Goal: Task Accomplishment & Management: Manage account settings

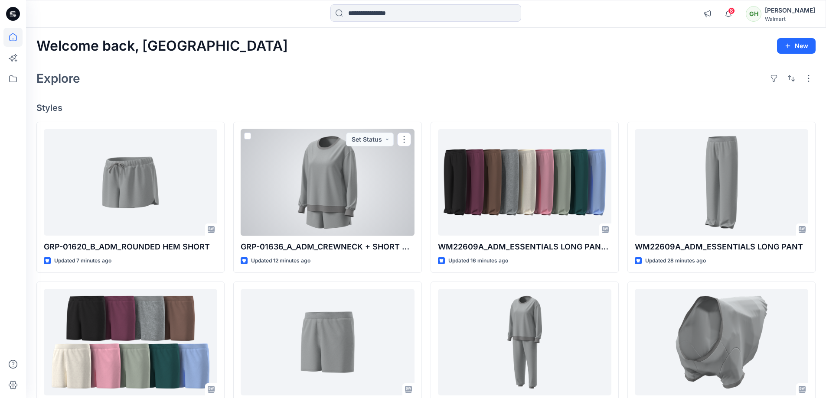
click at [352, 190] on div at bounding box center [327, 182] width 173 height 107
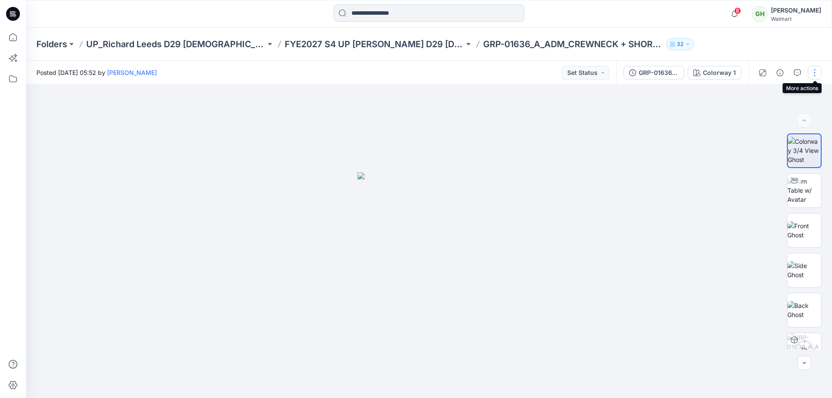
click at [816, 72] on button "button" at bounding box center [815, 73] width 14 height 14
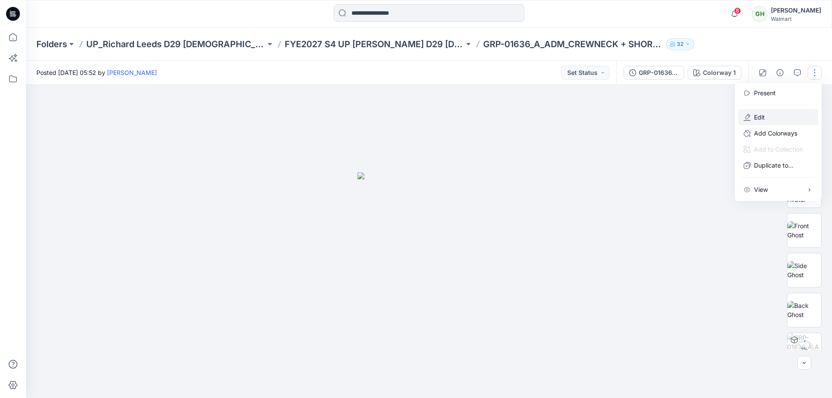
click at [776, 118] on button "Edit" at bounding box center [778, 117] width 80 height 16
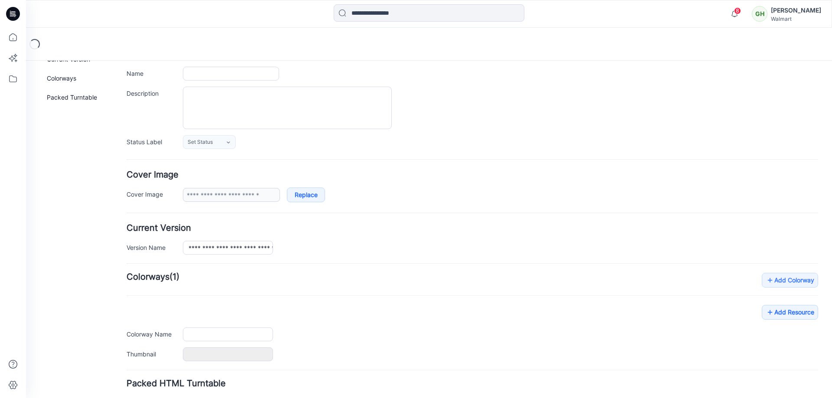
scroll to position [121, 0]
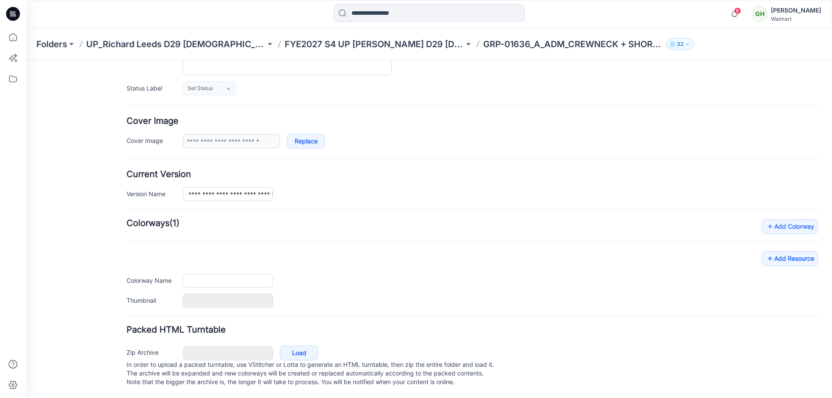
type input "**********"
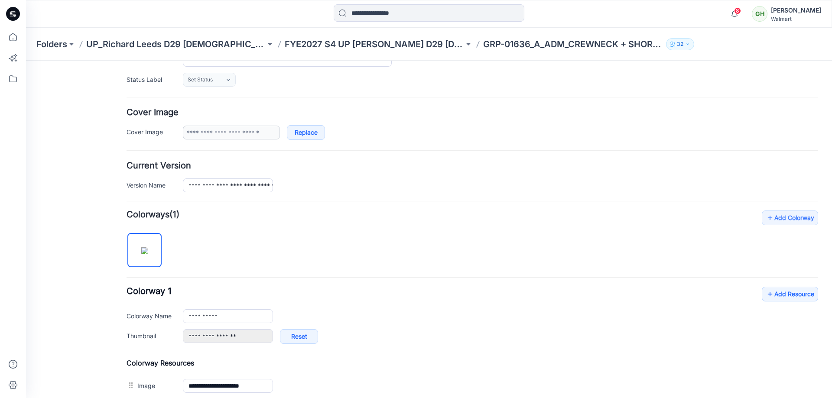
click at [793, 250] on div "**********" at bounding box center [473, 403] width 692 height 385
click at [783, 293] on link "Add Resource" at bounding box center [790, 294] width 56 height 15
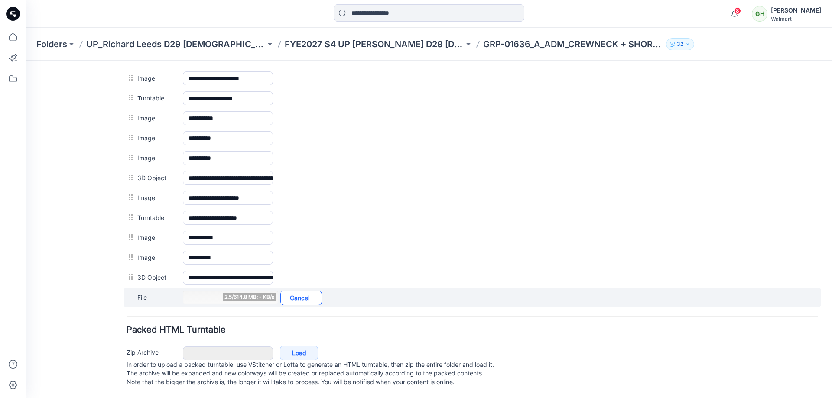
click at [310, 292] on link "Cancel" at bounding box center [301, 298] width 42 height 15
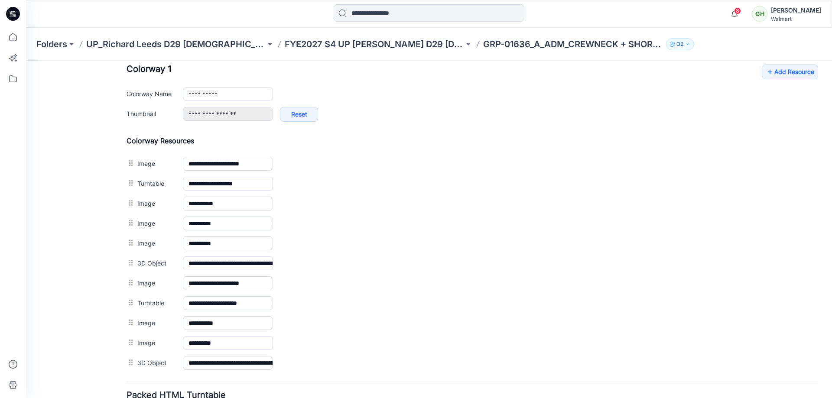
scroll to position [302, 0]
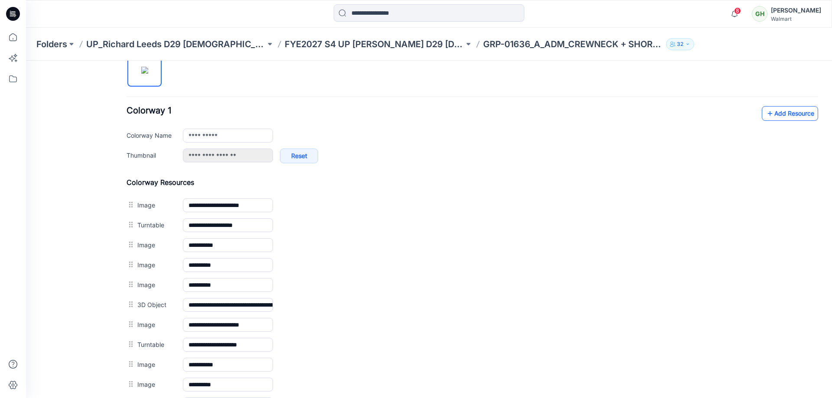
click at [781, 116] on link "Add Resource" at bounding box center [790, 113] width 56 height 15
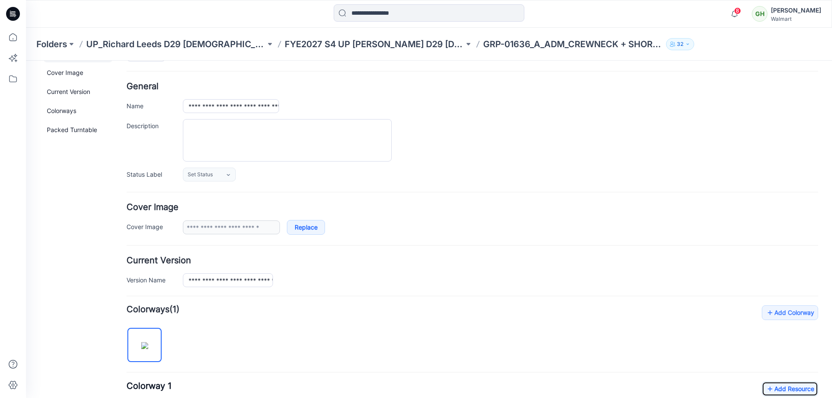
scroll to position [0, 0]
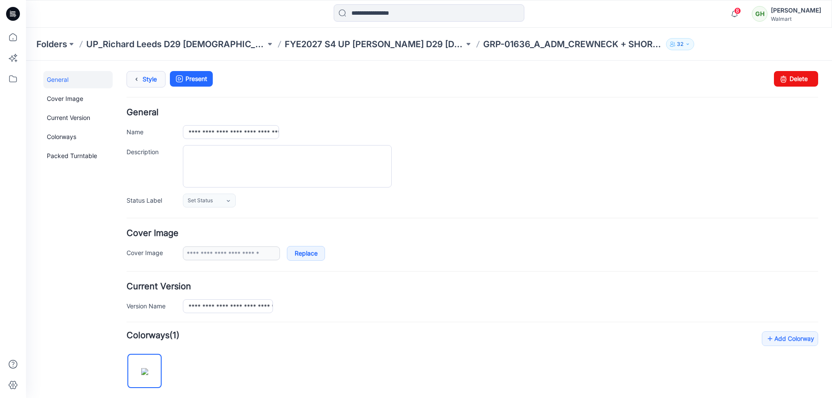
click at [153, 78] on link "Style" at bounding box center [146, 79] width 39 height 16
click at [149, 79] on link "Style" at bounding box center [146, 79] width 39 height 16
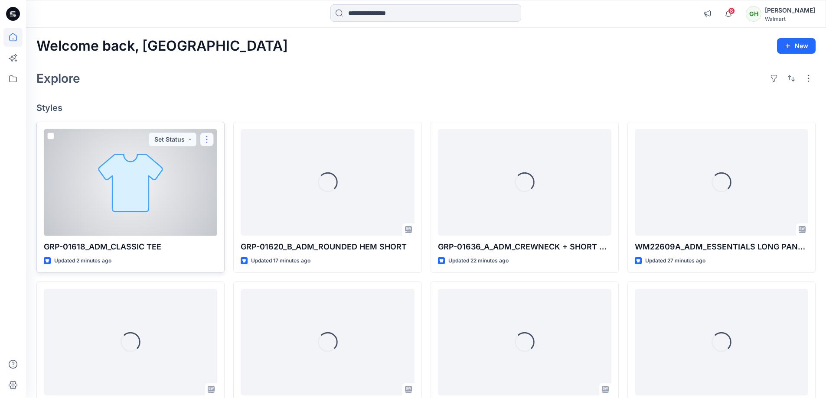
click at [206, 138] on button "button" at bounding box center [207, 140] width 14 height 14
click at [229, 160] on button "Edit" at bounding box center [249, 160] width 94 height 16
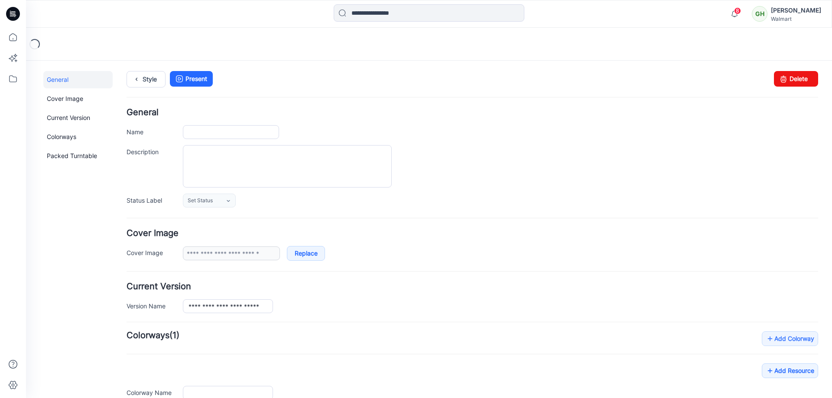
type input "**********"
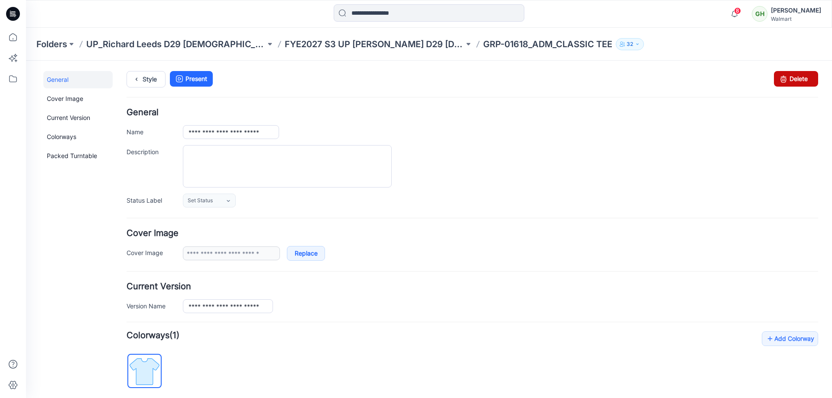
drag, startPoint x: 785, startPoint y: 78, endPoint x: 478, endPoint y: 97, distance: 307.9
click at [785, 78] on link "Delete" at bounding box center [796, 79] width 44 height 16
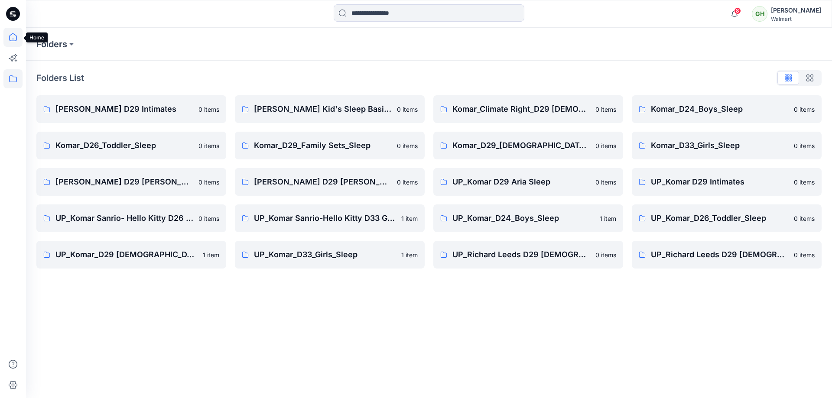
click at [10, 41] on icon at bounding box center [13, 37] width 8 height 8
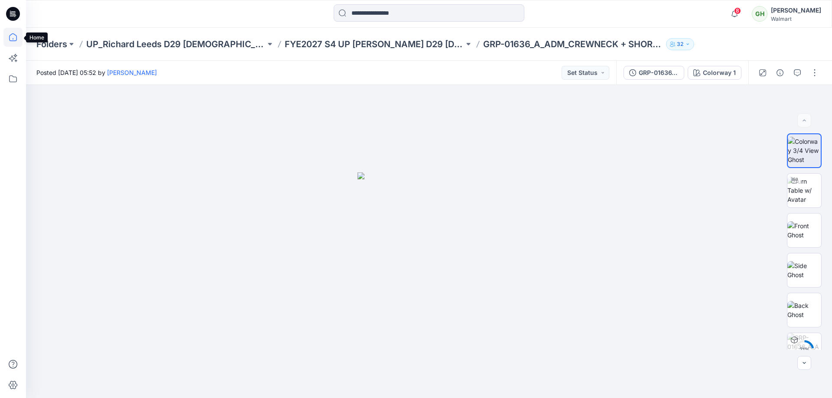
click at [16, 40] on icon at bounding box center [12, 37] width 19 height 19
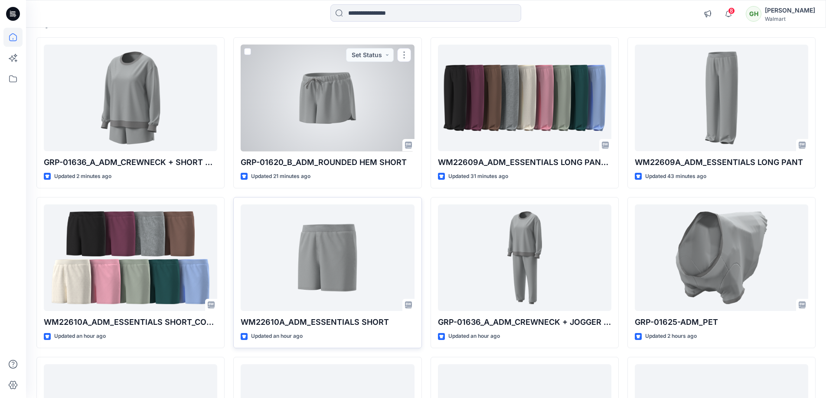
scroll to position [173, 0]
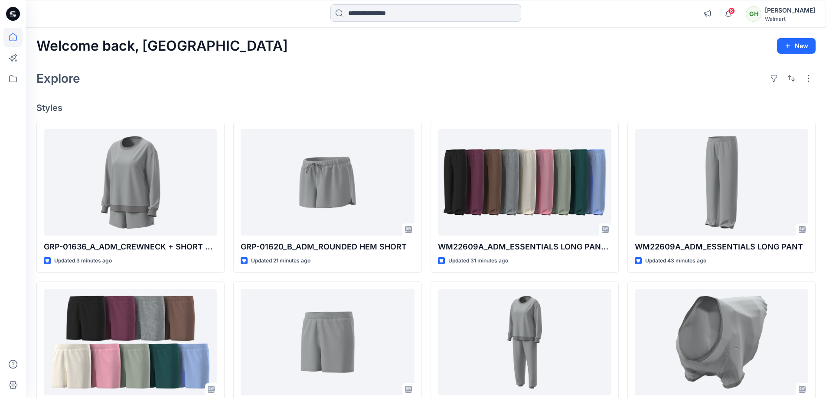
click at [367, 15] on input at bounding box center [425, 12] width 191 height 17
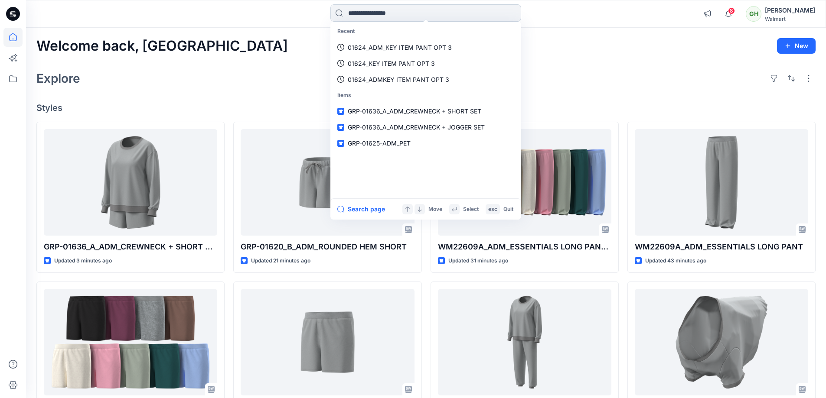
paste input "**********"
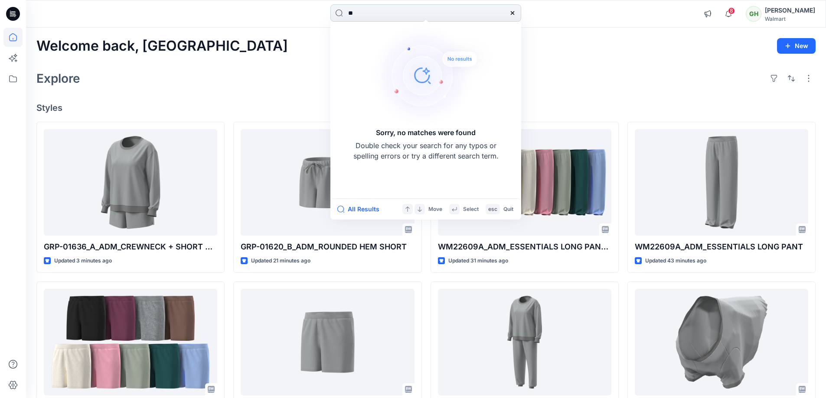
type input "*"
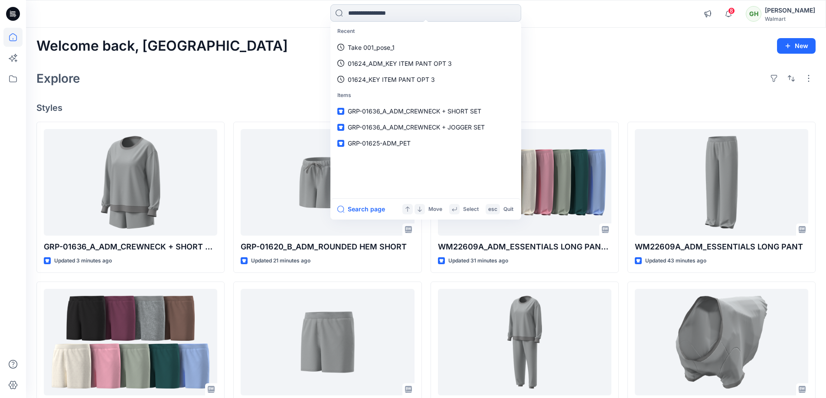
paste input "**********"
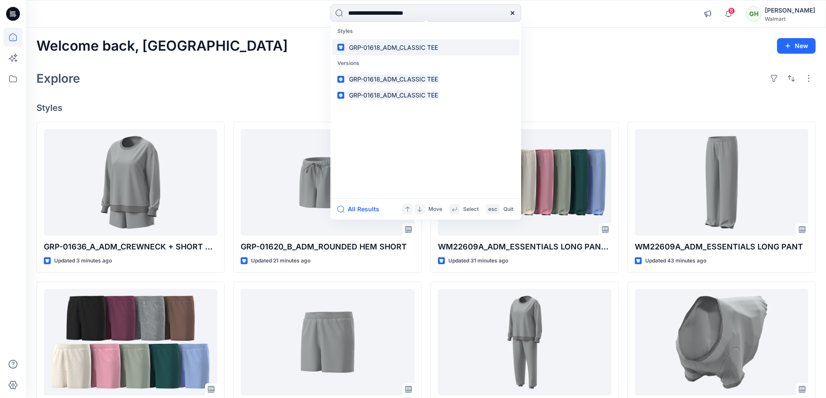
type input "**********"
click at [423, 49] on mark "GRP-01618_ADM_CLASSIC TEE" at bounding box center [393, 47] width 91 height 10
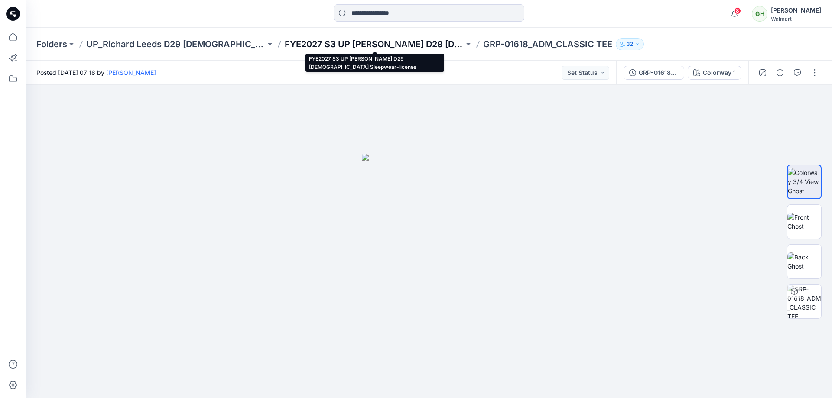
click at [407, 42] on p "FYE2027 S3 UP [PERSON_NAME] D29 [DEMOGRAPHIC_DATA] Sleepwear-license" at bounding box center [374, 44] width 179 height 12
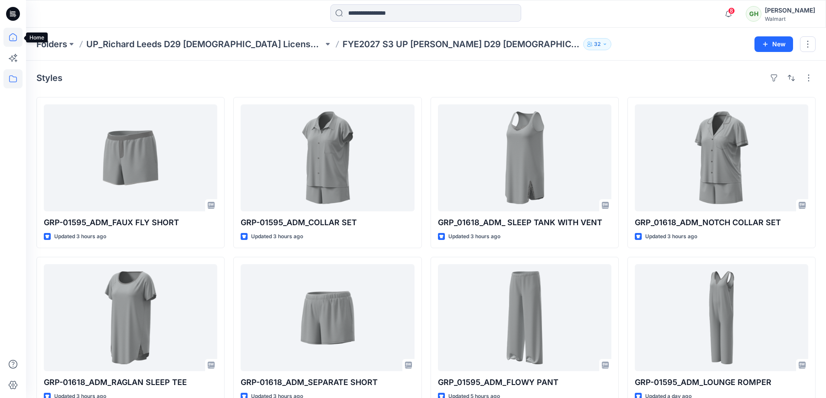
click at [18, 39] on icon at bounding box center [12, 37] width 19 height 19
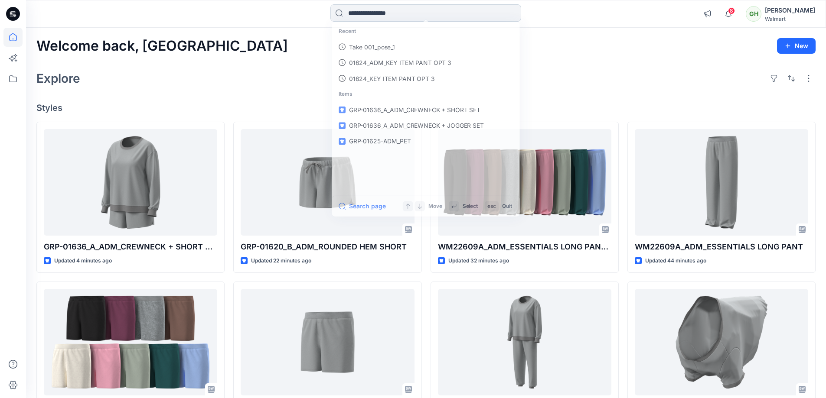
click at [362, 16] on input at bounding box center [425, 12] width 191 height 17
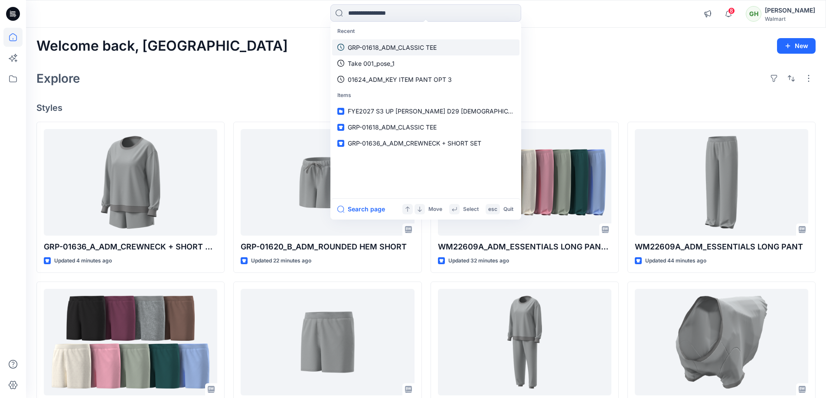
click at [380, 50] on p "GRP-01618_ADM_CLASSIC TEE" at bounding box center [392, 47] width 89 height 9
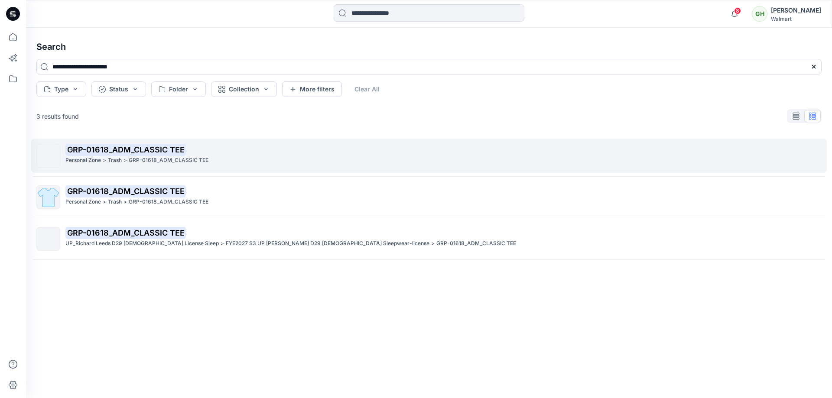
click at [262, 156] on div "Personal Zone > Trash > GRP-01618_ADM_CLASSIC TEE" at bounding box center [443, 160] width 756 height 9
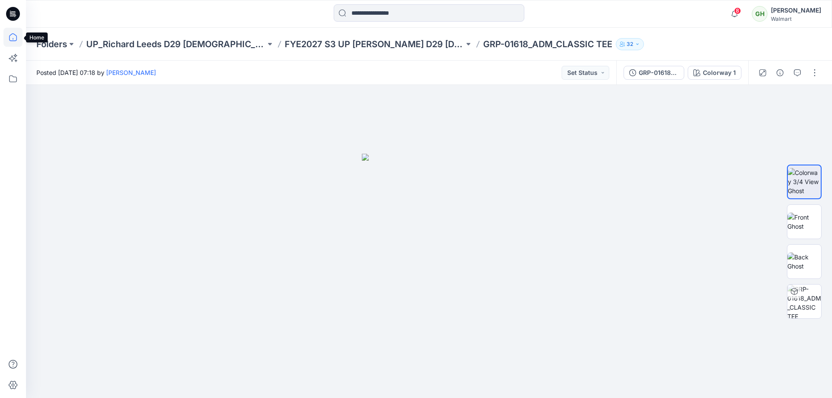
click at [14, 36] on icon at bounding box center [12, 37] width 19 height 19
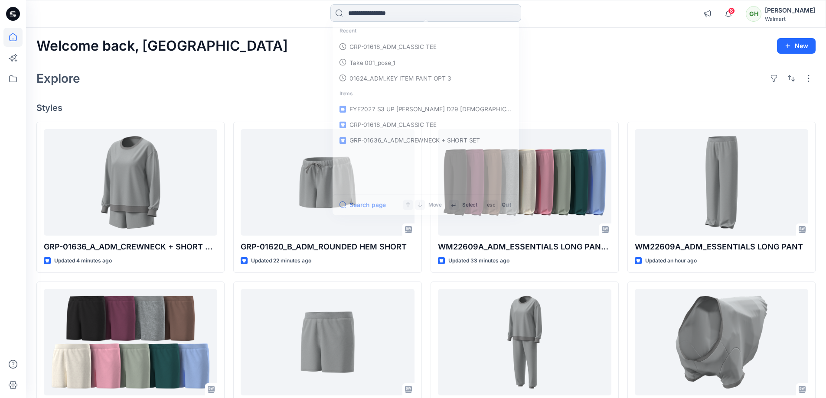
click at [392, 11] on input at bounding box center [425, 12] width 191 height 17
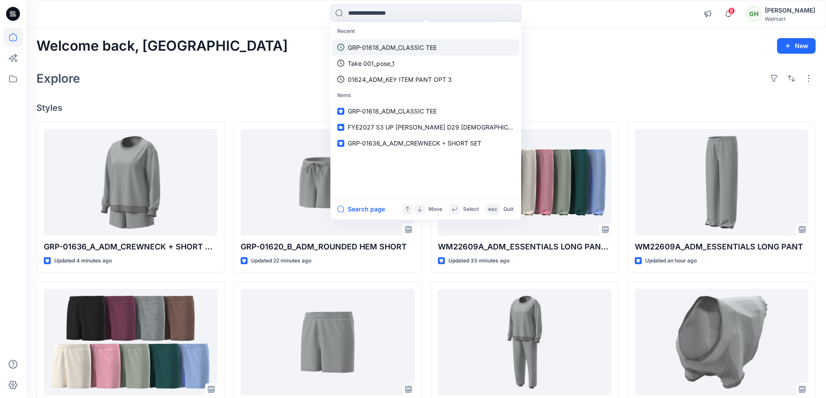
click at [396, 47] on p "GRP-01618_ADM_CLASSIC TEE" at bounding box center [392, 47] width 89 height 9
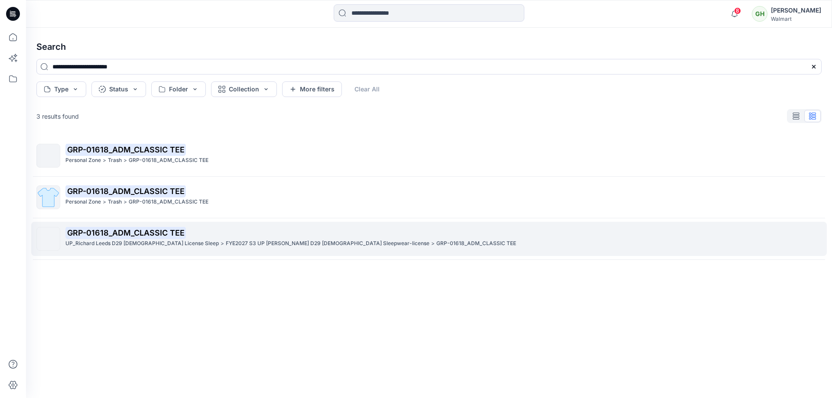
click at [308, 247] on p "FYE2027 S3 UP [PERSON_NAME] D29 [DEMOGRAPHIC_DATA] Sleepwear-license" at bounding box center [328, 243] width 204 height 9
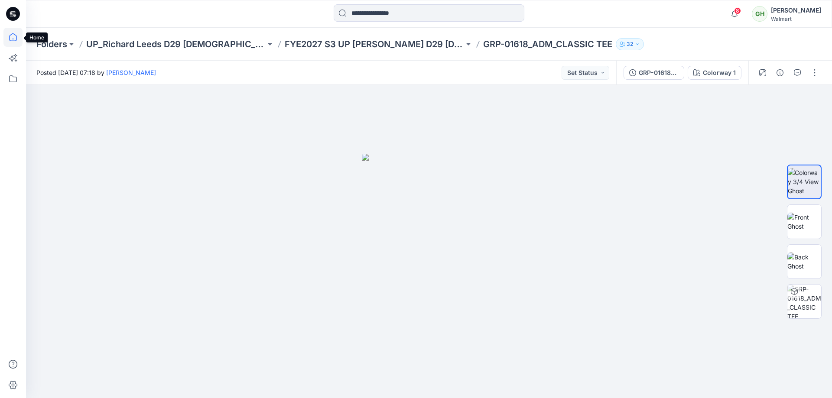
click at [16, 39] on icon at bounding box center [12, 37] width 19 height 19
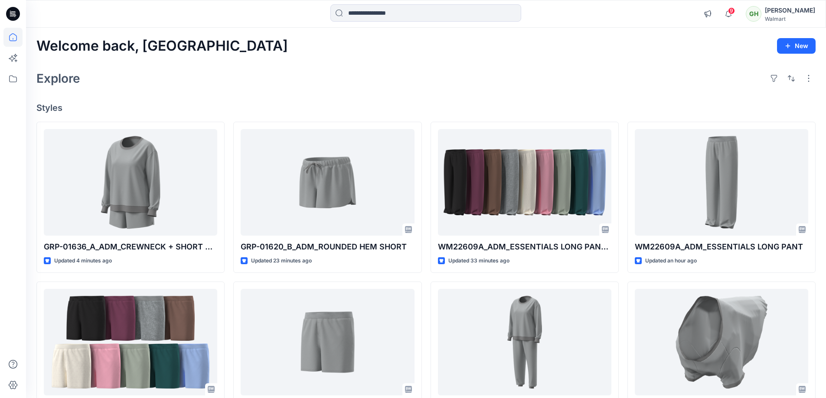
drag, startPoint x: 278, startPoint y: 71, endPoint x: 241, endPoint y: 88, distance: 41.5
click at [241, 88] on div "Explore" at bounding box center [425, 78] width 779 height 21
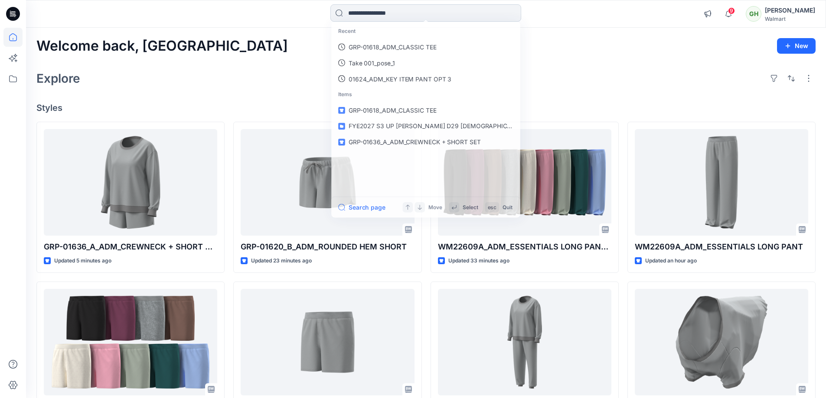
click at [375, 8] on input at bounding box center [425, 12] width 191 height 17
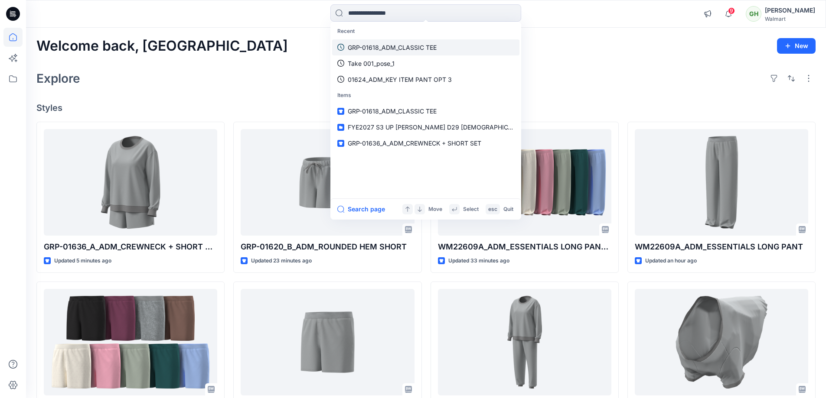
click at [405, 48] on p "GRP-01618_ADM_CLASSIC TEE" at bounding box center [392, 47] width 89 height 9
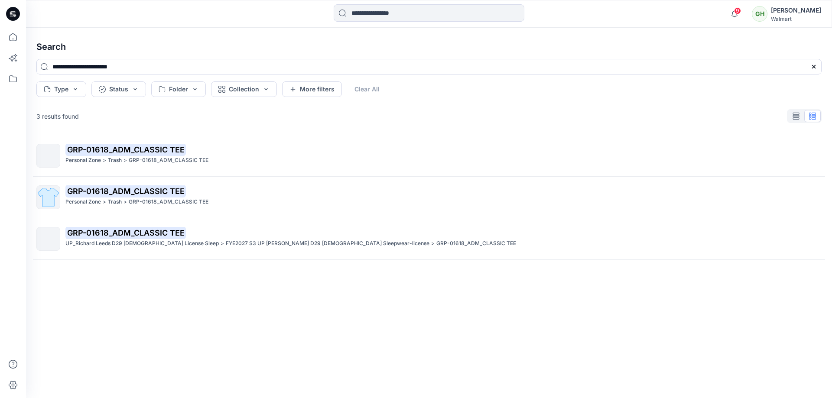
click at [123, 234] on mark "GRP-01618_ADM_CLASSIC TEE" at bounding box center [125, 233] width 120 height 12
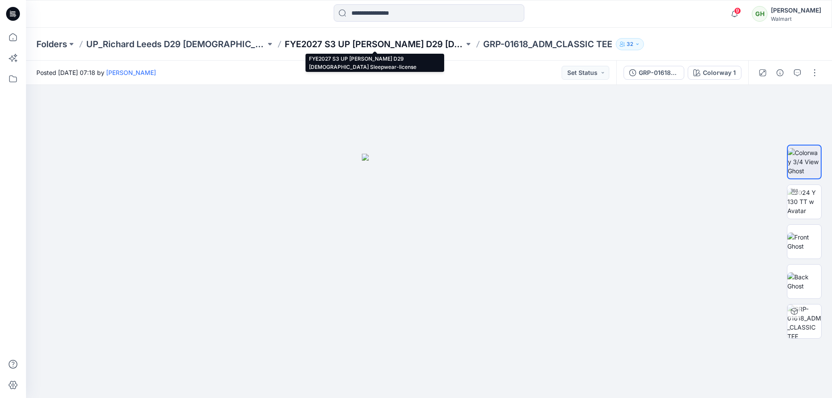
click at [315, 44] on p "FYE2027 S3 UP [PERSON_NAME] D29 [DEMOGRAPHIC_DATA] Sleepwear-license" at bounding box center [374, 44] width 179 height 12
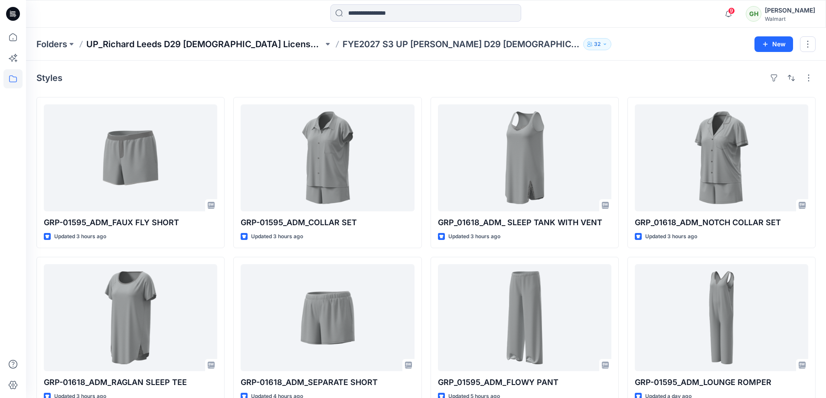
click at [117, 44] on p "UP_Richard Leeds D29 [DEMOGRAPHIC_DATA] License Sleep" at bounding box center [204, 44] width 237 height 12
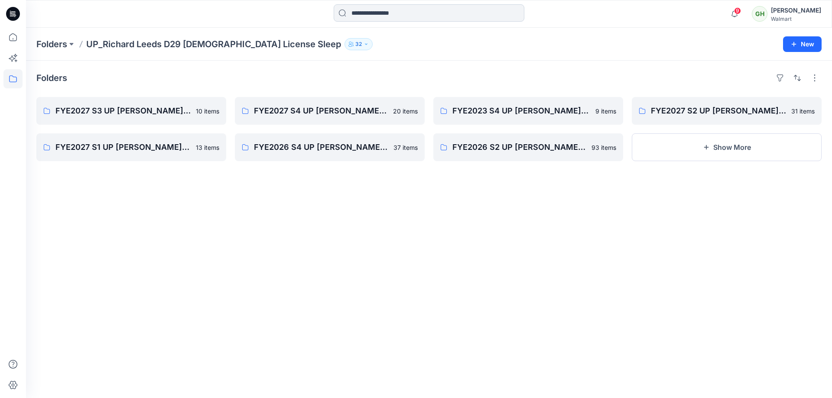
click at [353, 12] on input at bounding box center [429, 12] width 191 height 17
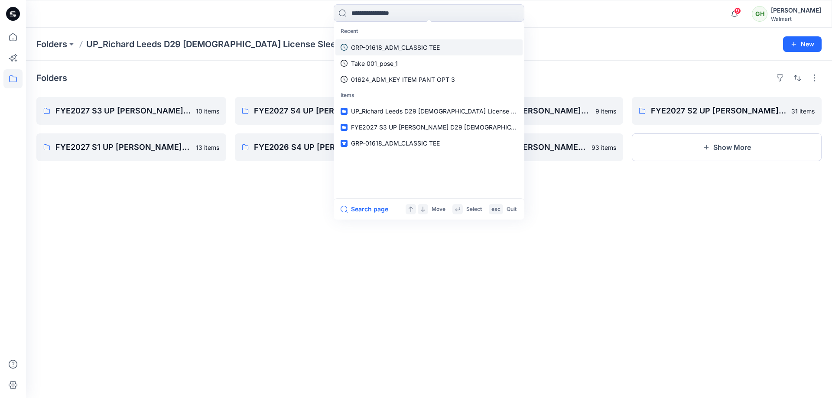
click at [391, 47] on p "GRP-01618_ADM_CLASSIC TEE" at bounding box center [395, 47] width 89 height 9
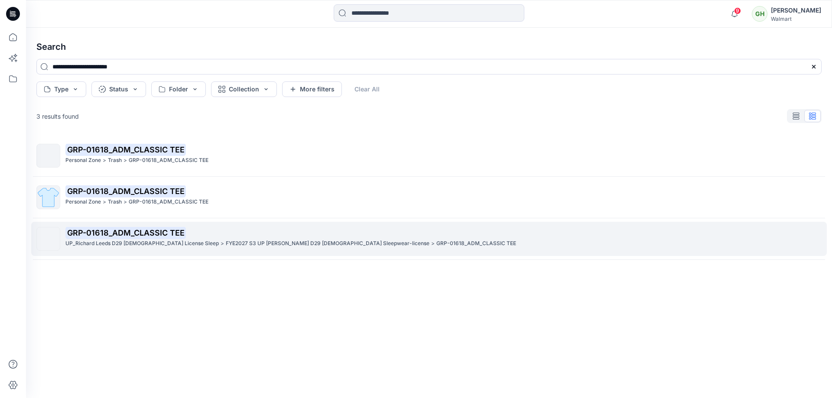
click at [99, 234] on mark "GRP-01618_ADM_CLASSIC TEE" at bounding box center [125, 233] width 120 height 12
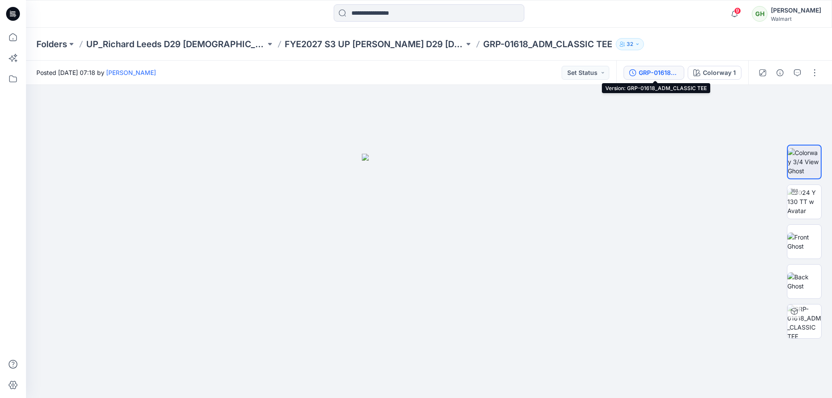
click at [648, 70] on div "GRP-01618_ADM_CLASSIC TEE" at bounding box center [659, 73] width 40 height 10
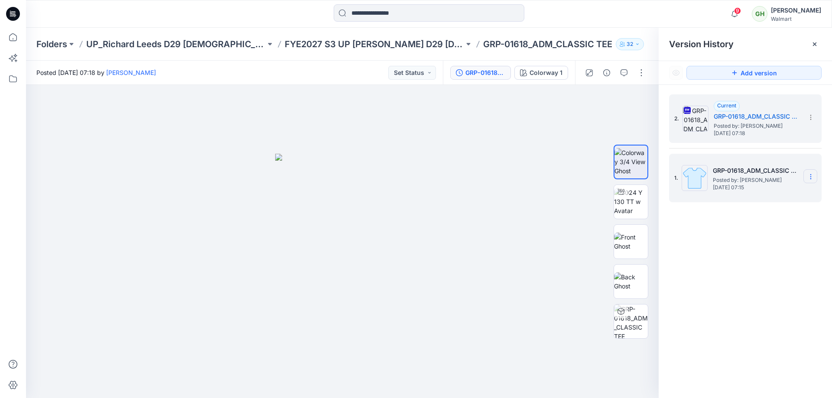
click at [813, 177] on icon at bounding box center [810, 176] width 7 height 7
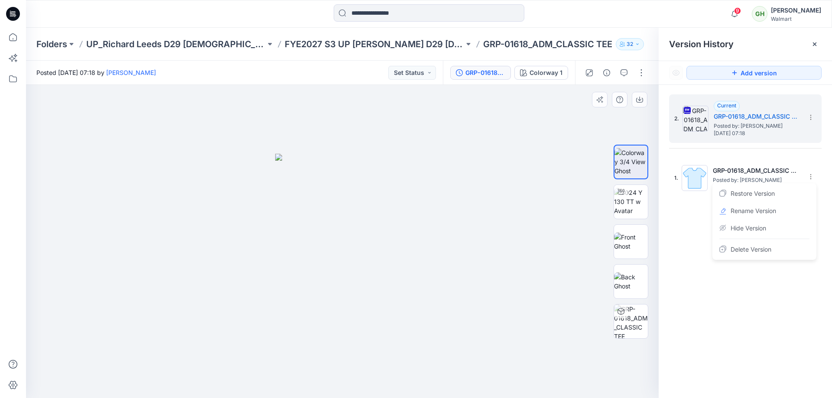
click at [464, 121] on div at bounding box center [342, 241] width 633 height 313
click at [641, 72] on button "button" at bounding box center [641, 73] width 14 height 14
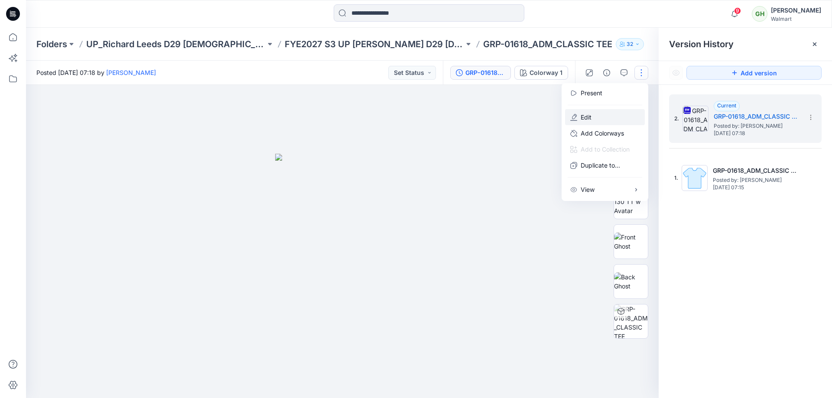
click at [588, 117] on p "Edit" at bounding box center [586, 117] width 11 height 9
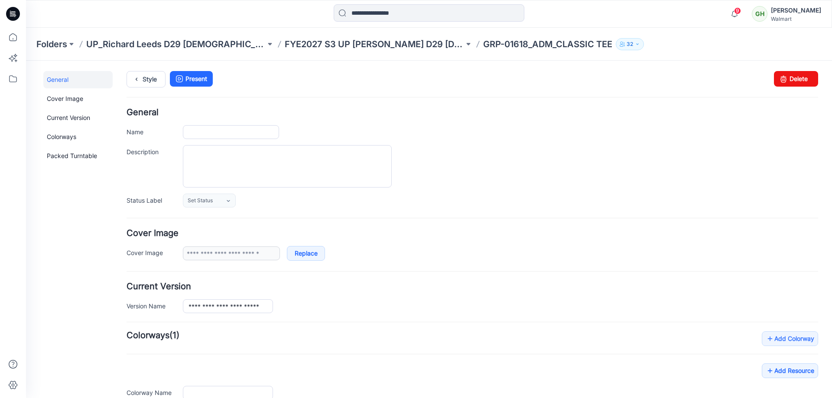
type input "**********"
click at [787, 78] on link "Delete" at bounding box center [796, 79] width 44 height 16
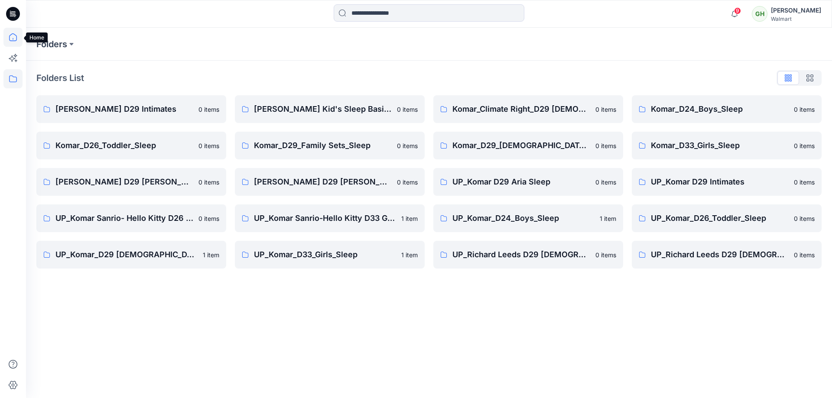
click at [15, 40] on icon at bounding box center [12, 37] width 19 height 19
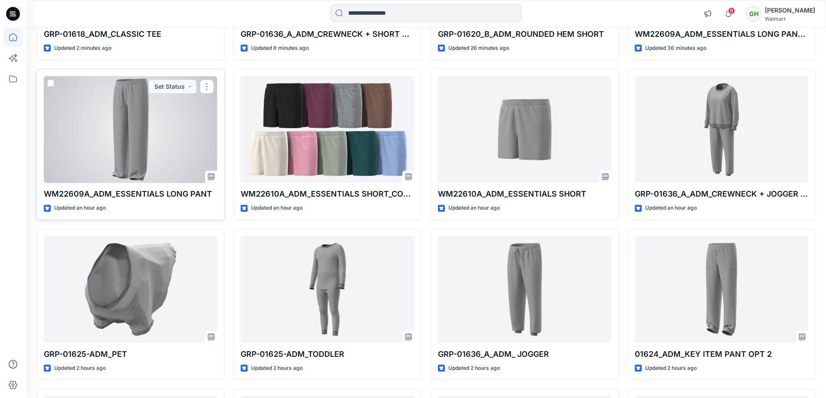
scroll to position [5, 0]
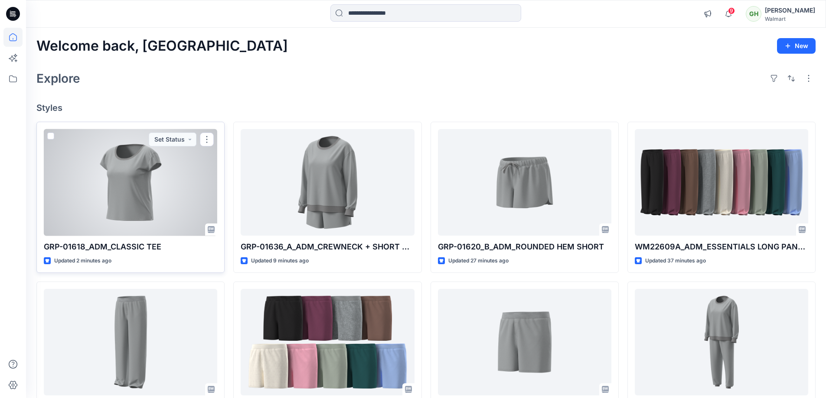
click at [130, 180] on div at bounding box center [130, 182] width 173 height 107
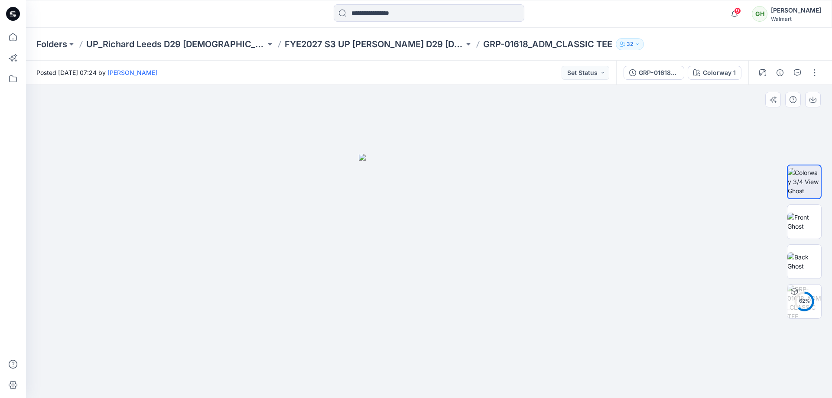
drag, startPoint x: 520, startPoint y: 387, endPoint x: 431, endPoint y: 371, distance: 91.0
click at [439, 381] on div at bounding box center [429, 241] width 806 height 313
click at [12, 38] on icon at bounding box center [12, 37] width 19 height 19
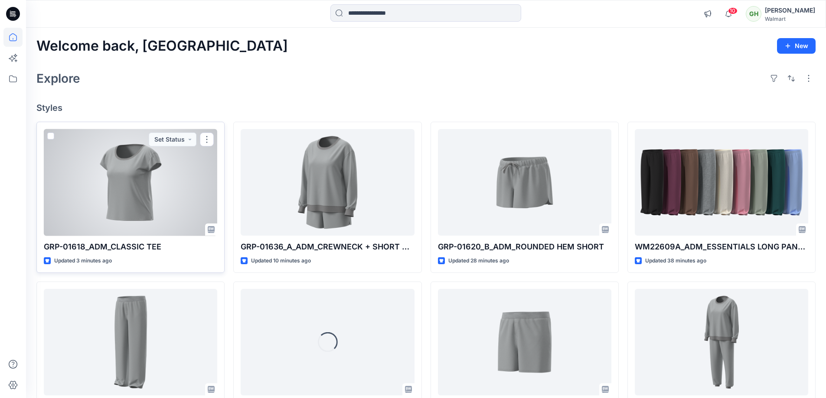
click at [145, 198] on div at bounding box center [130, 182] width 173 height 107
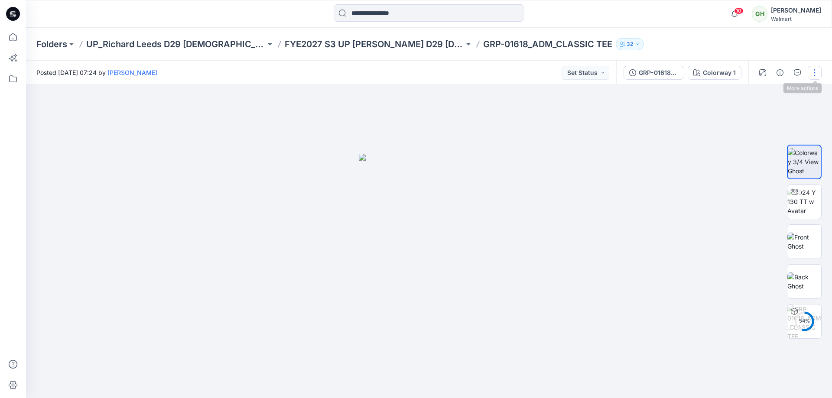
click at [816, 70] on button "button" at bounding box center [815, 73] width 14 height 14
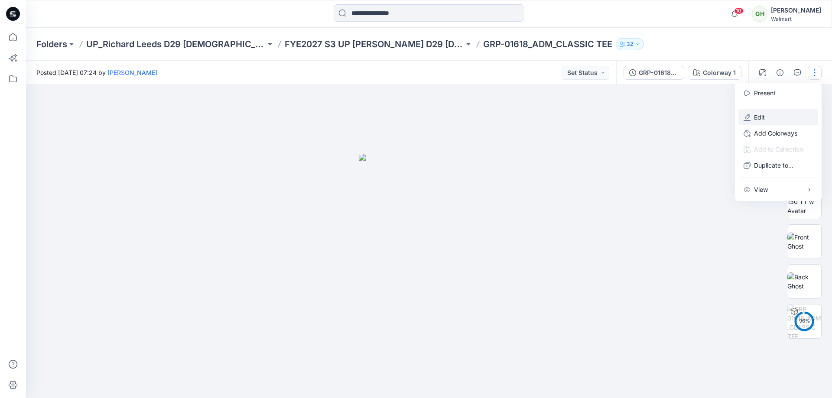
click at [763, 119] on p "Edit" at bounding box center [759, 117] width 11 height 9
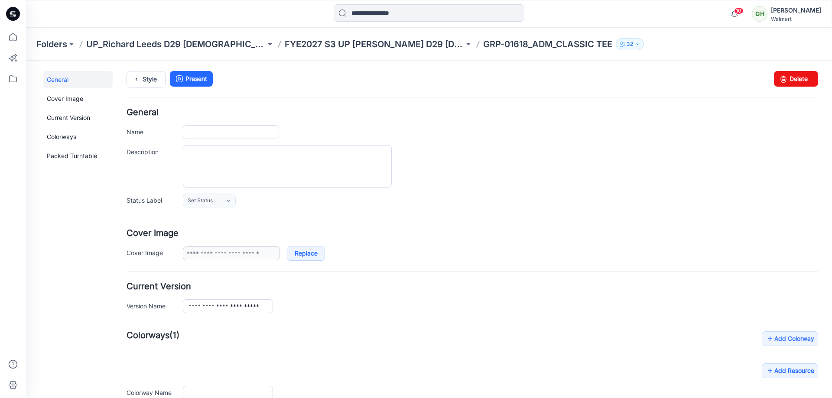
type input "**********"
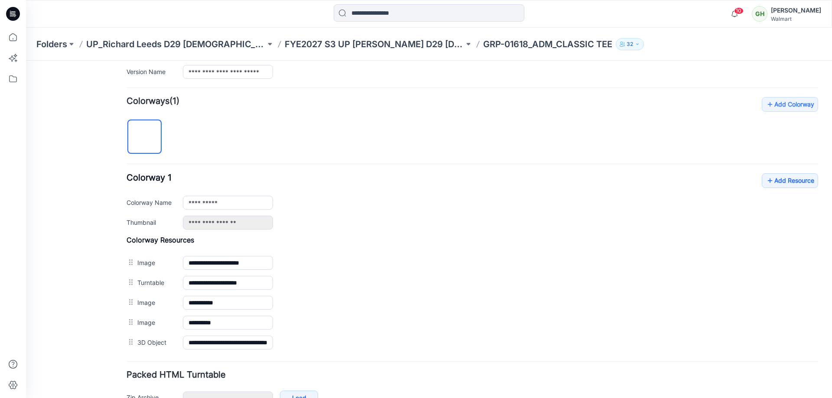
scroll to position [288, 0]
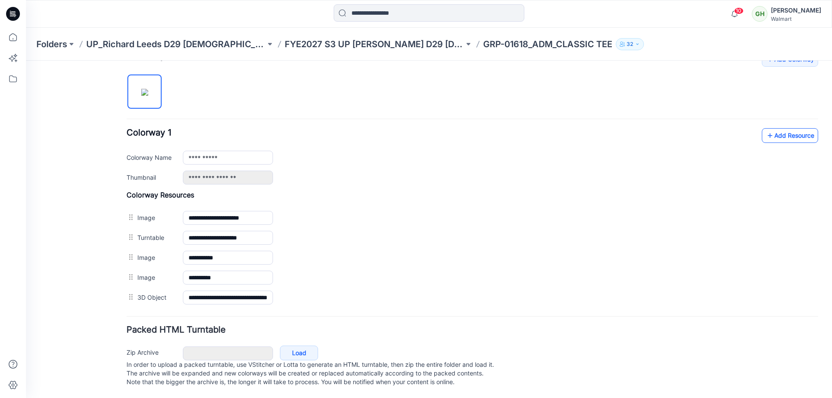
click at [769, 128] on link "Add Resource" at bounding box center [790, 135] width 56 height 15
